Goal: Find contact information

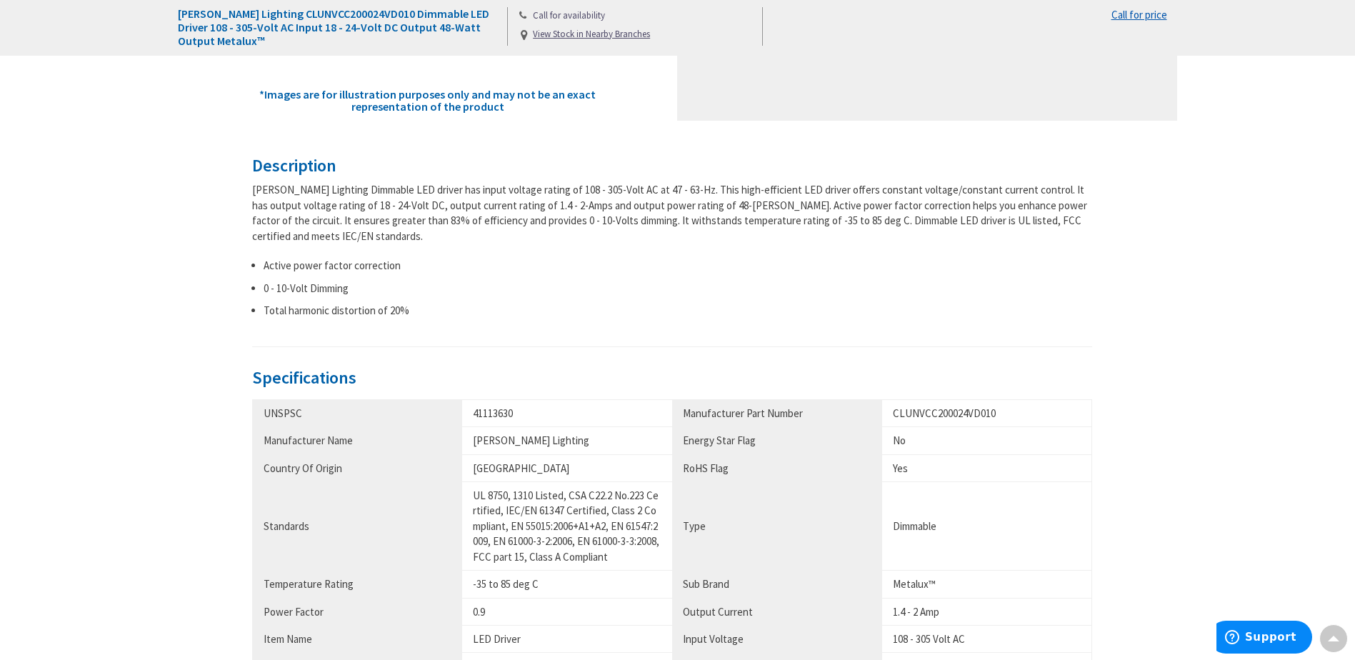
scroll to position [572, 0]
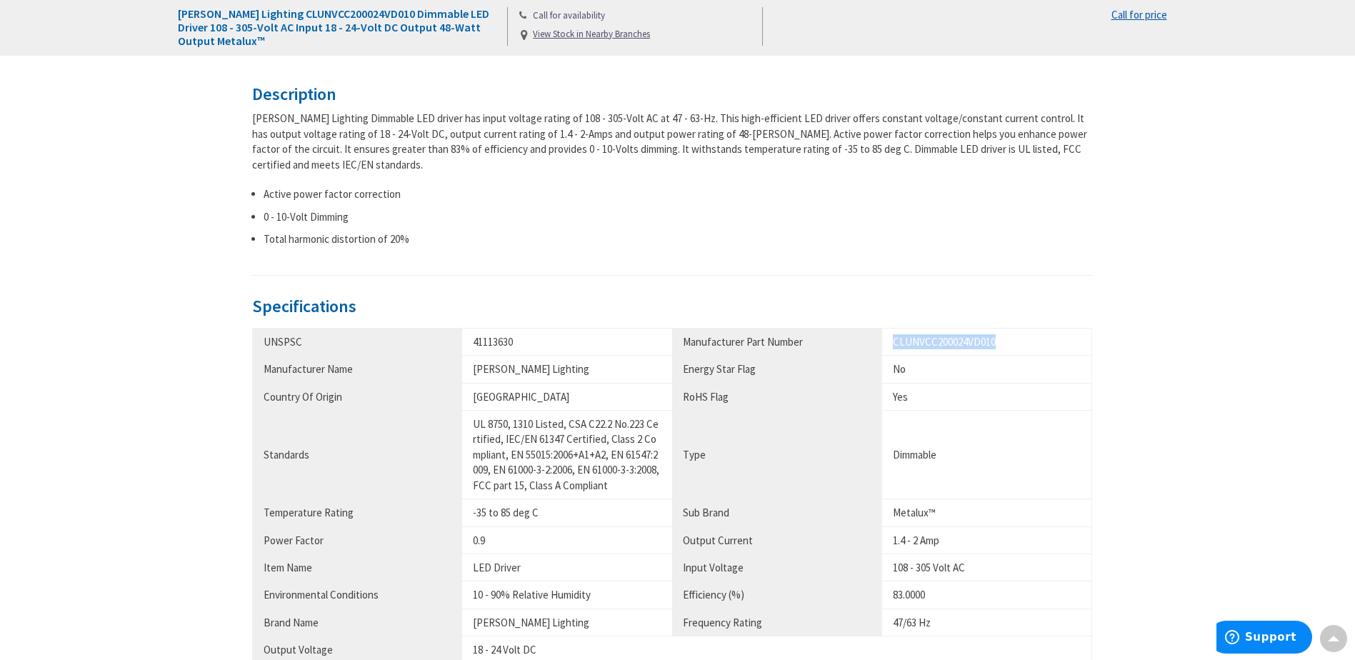
drag, startPoint x: 891, startPoint y: 339, endPoint x: 997, endPoint y: 343, distance: 106.5
click at [997, 343] on td "CLUNVCC200024VD010" at bounding box center [987, 341] width 210 height 27
copy div "CLUNVCC200024VD010"
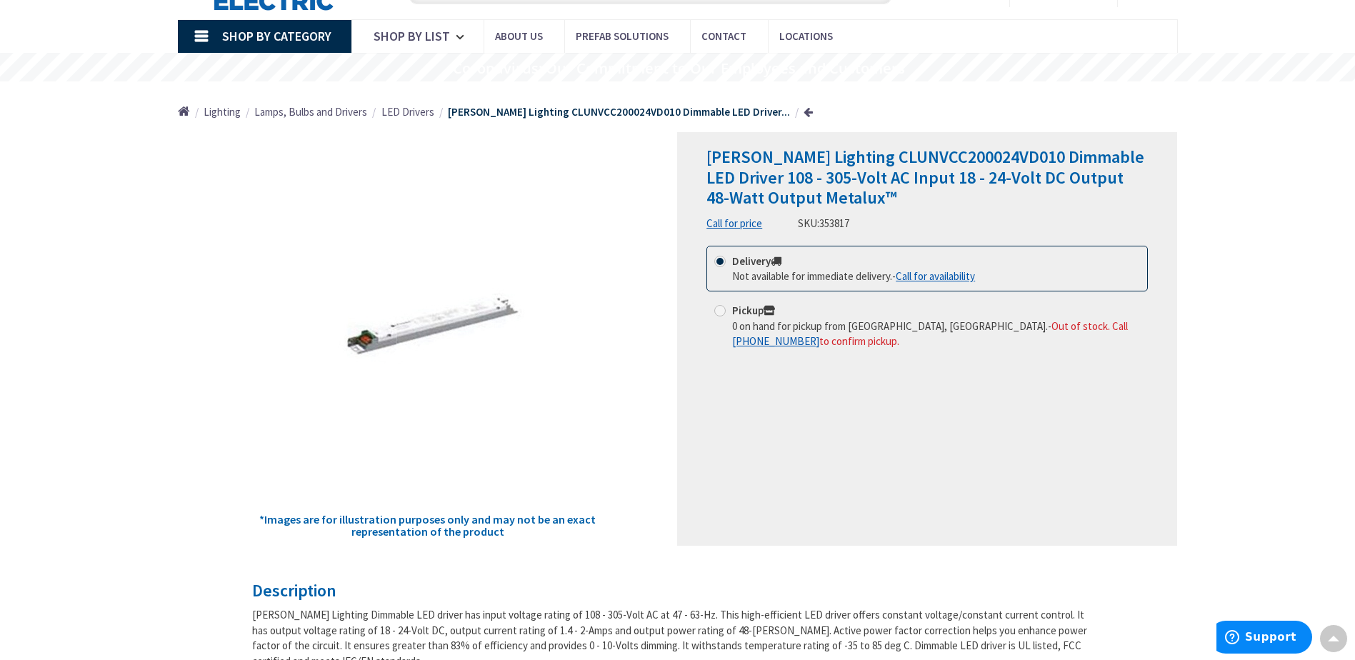
scroll to position [0, 0]
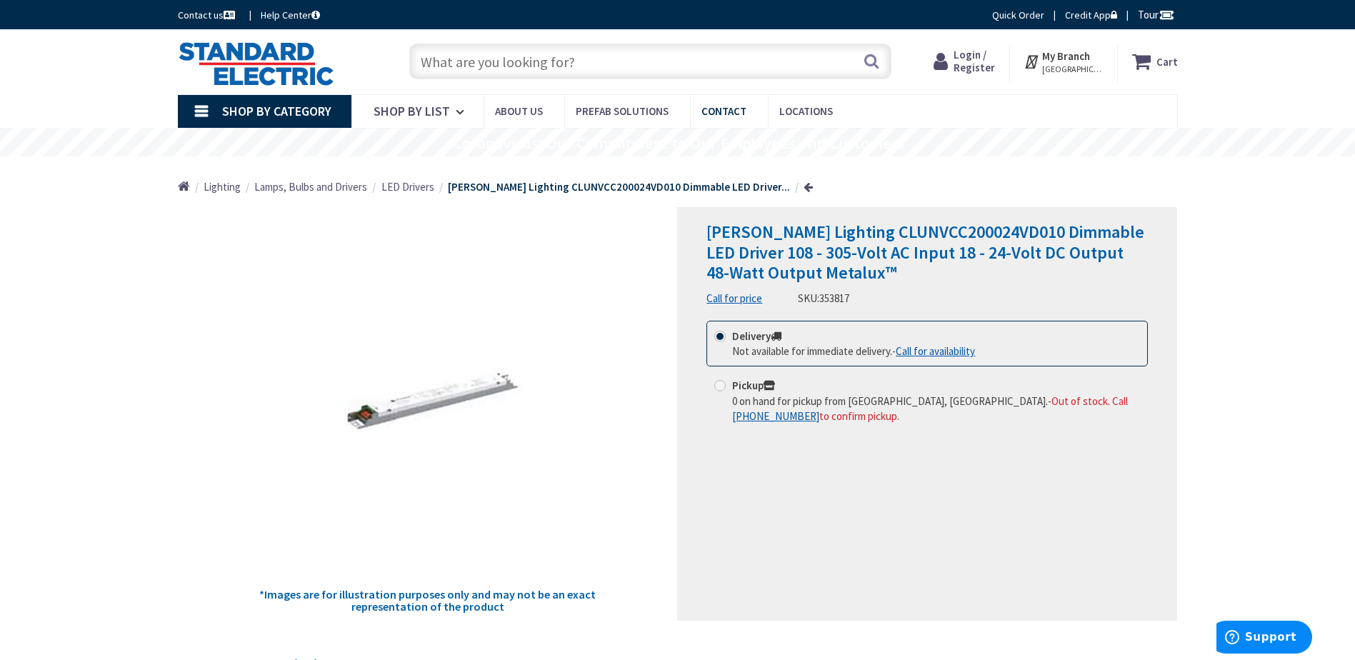
click at [744, 99] on link "Contact" at bounding box center [729, 111] width 78 height 32
